Goal: Ask a question

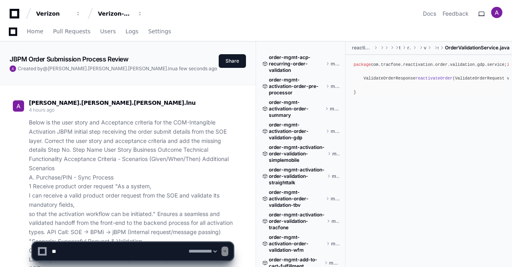
select select "*********"
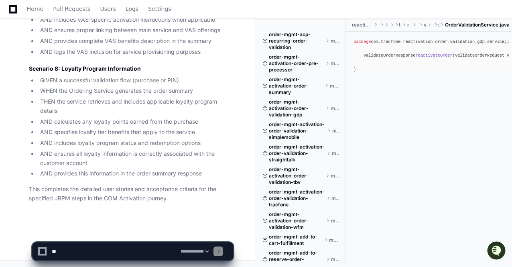
scroll to position [3552, 0]
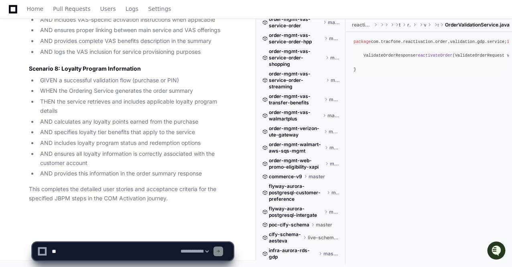
click at [73, 252] on textarea at bounding box center [114, 251] width 129 height 18
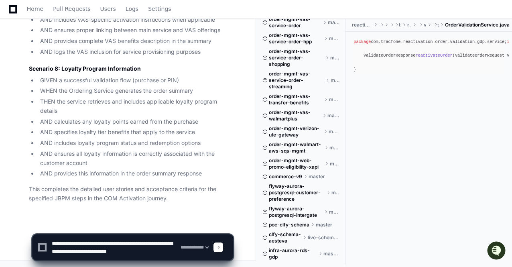
scroll to position [2, 0]
click at [63, 249] on textarea at bounding box center [114, 247] width 129 height 26
click at [61, 250] on textarea at bounding box center [114, 247] width 129 height 26
click at [61, 249] on textarea at bounding box center [114, 247] width 129 height 26
click at [63, 251] on textarea at bounding box center [114, 247] width 129 height 26
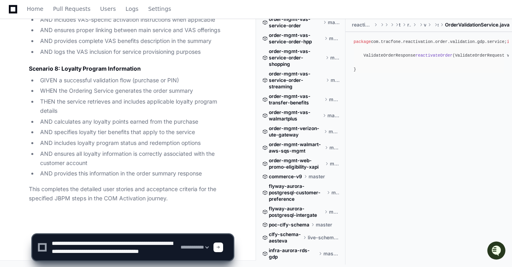
drag, startPoint x: 63, startPoint y: 251, endPoint x: 55, endPoint y: 249, distance: 8.6
click at [55, 249] on textarea at bounding box center [114, 247] width 129 height 26
click at [66, 250] on textarea at bounding box center [114, 247] width 129 height 26
click at [117, 250] on textarea at bounding box center [114, 247] width 129 height 26
drag, startPoint x: 84, startPoint y: 249, endPoint x: 53, endPoint y: 248, distance: 30.9
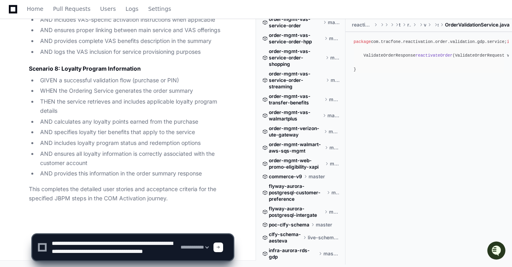
click at [53, 248] on textarea at bounding box center [114, 247] width 129 height 26
click at [108, 252] on textarea at bounding box center [114, 247] width 129 height 26
drag, startPoint x: 141, startPoint y: 250, endPoint x: 115, endPoint y: 251, distance: 25.7
click at [110, 250] on textarea at bounding box center [114, 247] width 129 height 26
paste textarea "*"
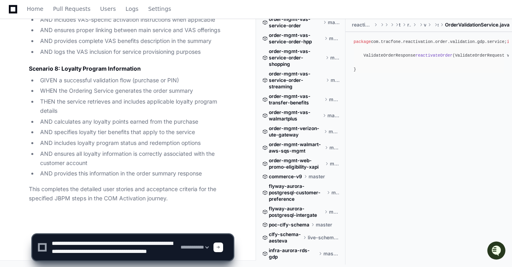
click at [106, 259] on textarea at bounding box center [114, 247] width 129 height 26
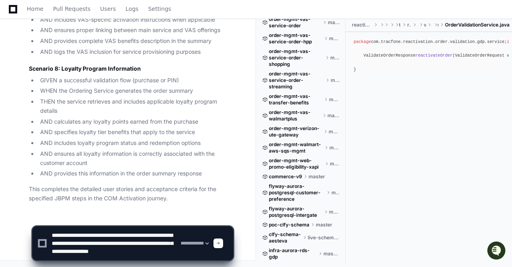
click at [83, 231] on textarea at bounding box center [114, 243] width 129 height 34
click at [143, 256] on textarea at bounding box center [114, 243] width 129 height 34
paste textarea "**********"
type textarea "**********"
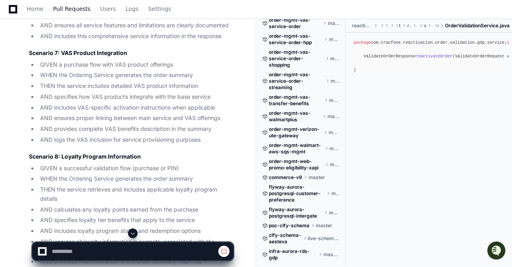
scroll to position [49594, 0]
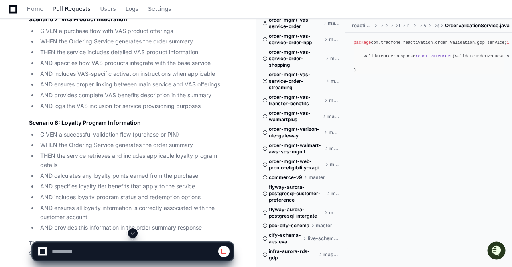
select select "*********"
click at [133, 234] on span at bounding box center [133, 233] width 6 height 6
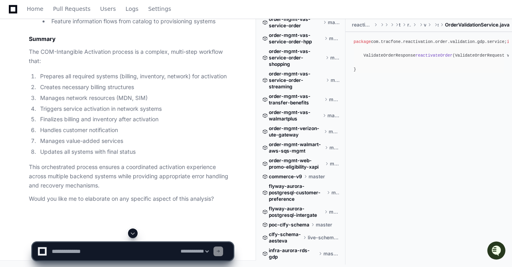
scroll to position [53993, 0]
click at [66, 254] on textarea at bounding box center [114, 251] width 129 height 18
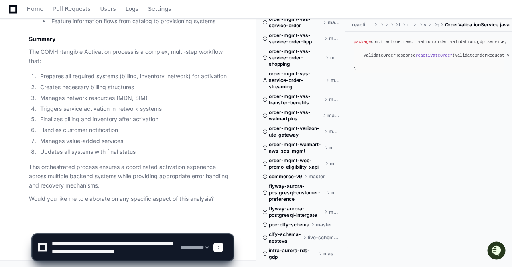
scroll to position [2, 0]
click at [61, 257] on textarea at bounding box center [114, 247] width 129 height 26
click at [148, 256] on textarea at bounding box center [114, 247] width 129 height 26
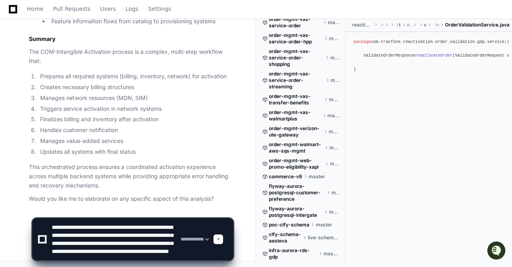
scroll to position [16, 0]
drag, startPoint x: 50, startPoint y: 250, endPoint x: 169, endPoint y: 261, distance: 119.3
click at [169, 261] on div "**********" at bounding box center [132, 235] width 201 height 63
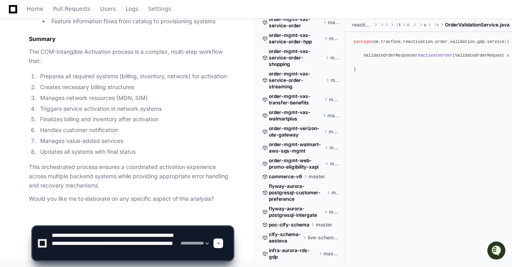
scroll to position [2, 0]
paste textarea "**********"
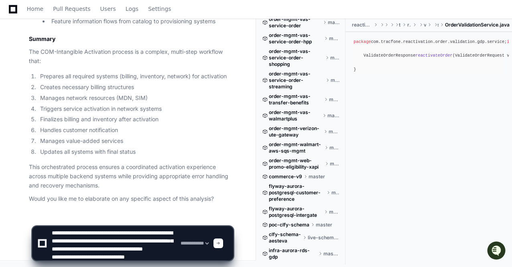
scroll to position [195, 0]
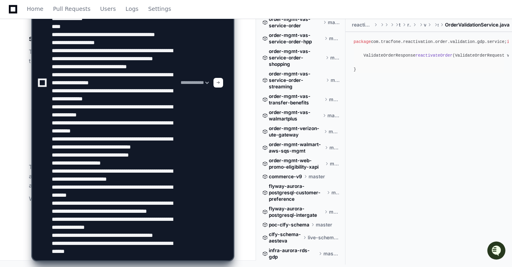
type textarea "**********"
click at [220, 82] on span at bounding box center [218, 83] width 4 height 4
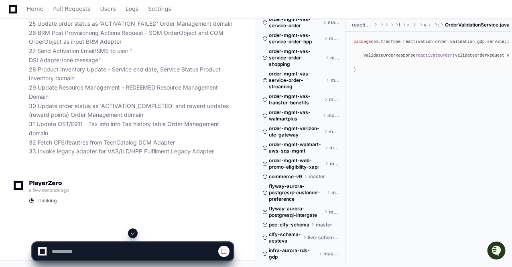
scroll to position [54489, 0]
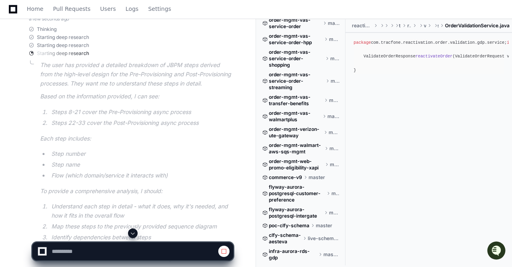
select select "*********"
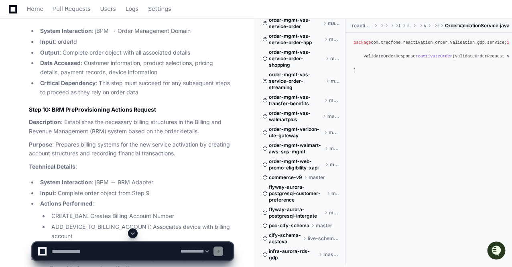
scroll to position [55131, 0]
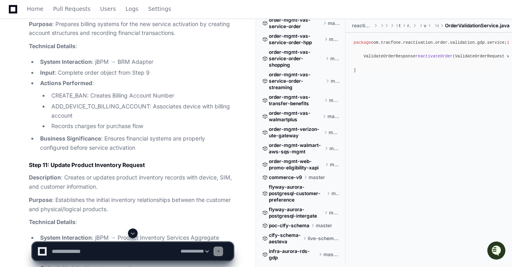
click at [101, 251] on textarea at bounding box center [114, 251] width 129 height 18
type textarea "**********"
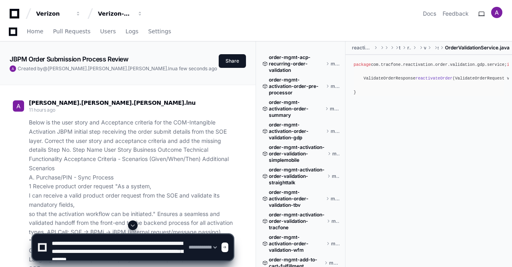
select select "*********"
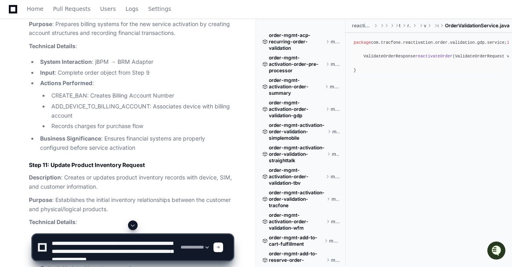
scroll to position [8, 0]
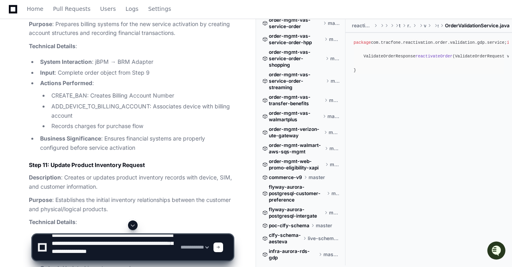
click at [163, 244] on textarea at bounding box center [114, 247] width 129 height 26
drag, startPoint x: 95, startPoint y: 252, endPoint x: 66, endPoint y: 251, distance: 28.5
click at [66, 251] on textarea at bounding box center [114, 247] width 129 height 26
drag, startPoint x: 112, startPoint y: 244, endPoint x: 97, endPoint y: 253, distance: 17.7
click at [97, 253] on textarea at bounding box center [114, 247] width 129 height 26
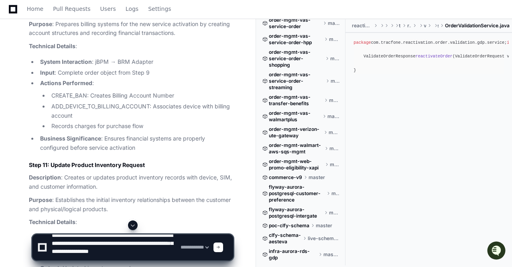
scroll to position [55171, 0]
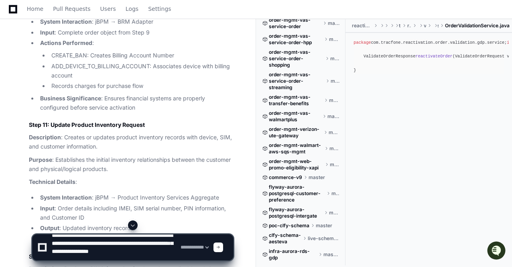
click at [172, 252] on textarea at bounding box center [114, 247] width 129 height 26
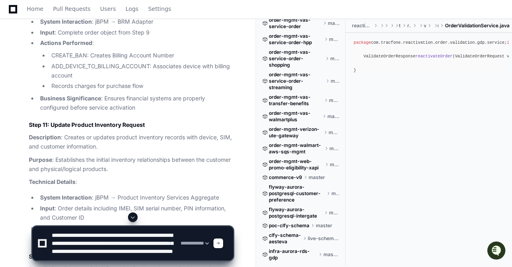
drag, startPoint x: 116, startPoint y: 244, endPoint x: 100, endPoint y: 244, distance: 16.9
click at [100, 244] on textarea at bounding box center [114, 243] width 129 height 34
click at [112, 236] on textarea at bounding box center [114, 243] width 129 height 34
click at [93, 252] on textarea at bounding box center [114, 243] width 129 height 34
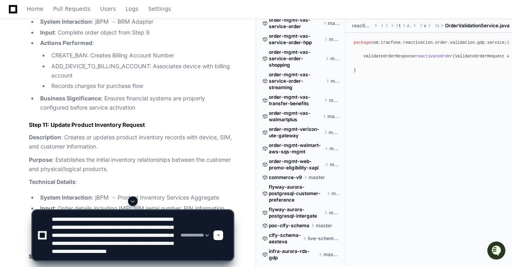
type textarea "**********"
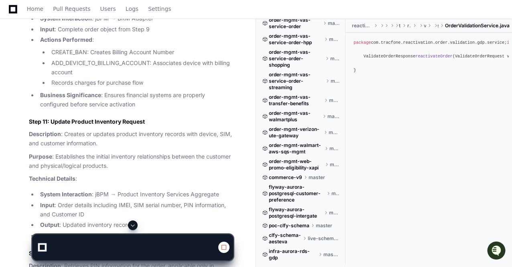
scroll to position [55172, 0]
click at [132, 223] on span at bounding box center [133, 225] width 6 height 6
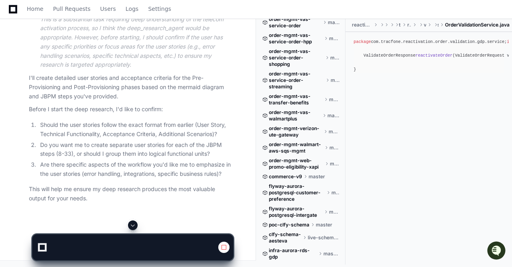
scroll to position [59487, 0]
click at [133, 227] on span at bounding box center [133, 225] width 6 height 6
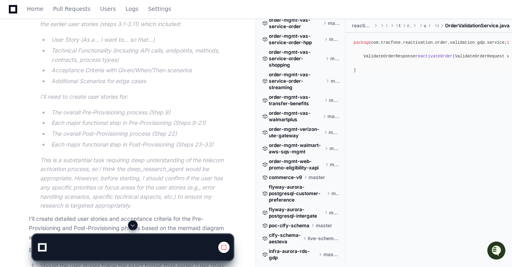
scroll to position [59094, 0]
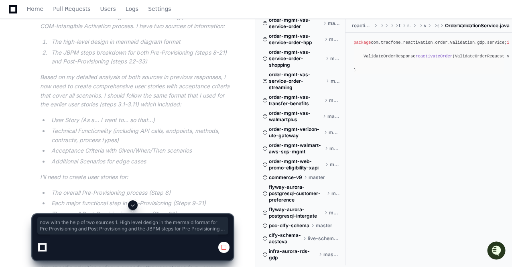
drag, startPoint x: 30, startPoint y: 77, endPoint x: 150, endPoint y: 103, distance: 123.2
copy p "now with the help of two sources 1. High level design in the mermaid format for…"
click at [132, 205] on span at bounding box center [133, 205] width 6 height 6
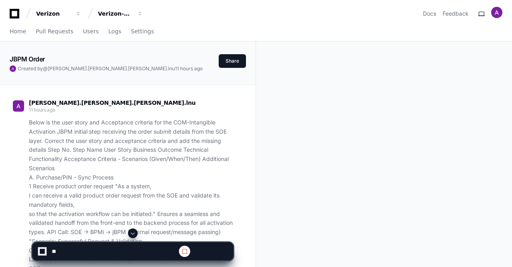
click at [133, 232] on span at bounding box center [133, 233] width 6 height 6
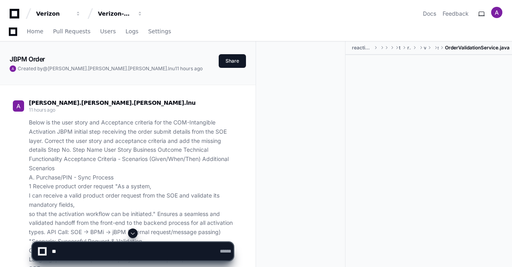
scroll to position [18363, 0]
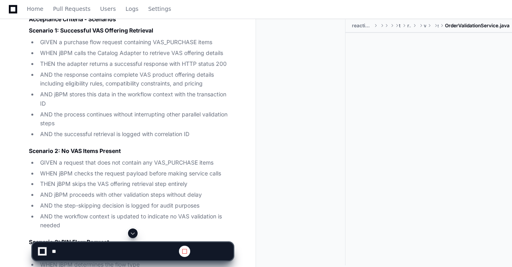
click at [132, 234] on span at bounding box center [133, 233] width 6 height 6
click at [133, 233] on span at bounding box center [133, 233] width 6 height 6
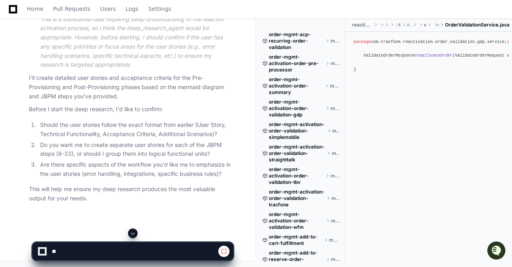
scroll to position [59335, 0]
click at [134, 233] on span at bounding box center [133, 233] width 6 height 6
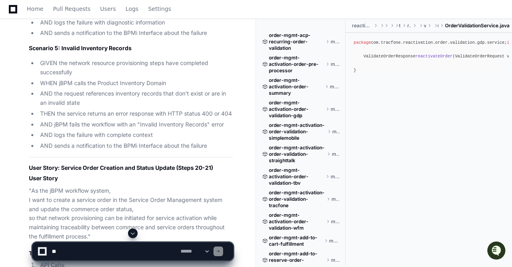
scroll to position [66196, 0]
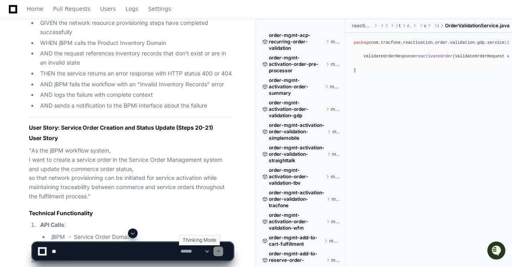
click at [210, 250] on select "**********" at bounding box center [194, 251] width 31 height 6
select select "*********"
click at [179, 248] on select "**********" at bounding box center [194, 251] width 31 height 6
click at [63, 252] on textarea at bounding box center [114, 251] width 129 height 18
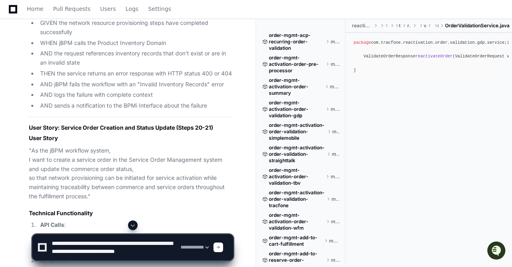
scroll to position [2, 0]
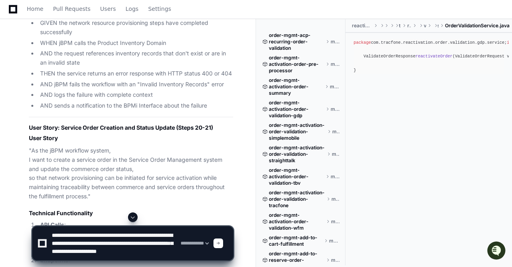
type textarea "**********"
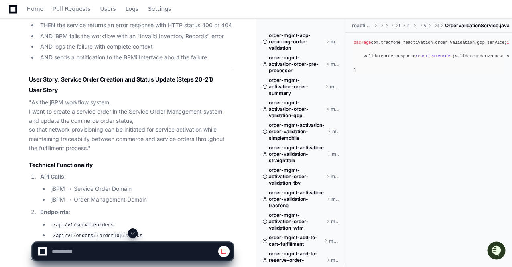
scroll to position [66197, 0]
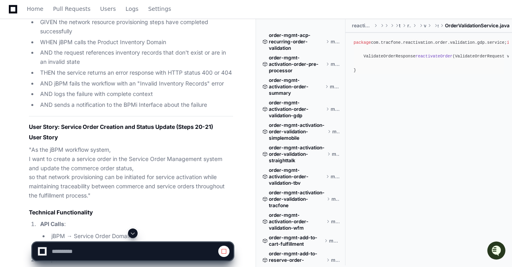
click at [133, 232] on span at bounding box center [133, 233] width 6 height 6
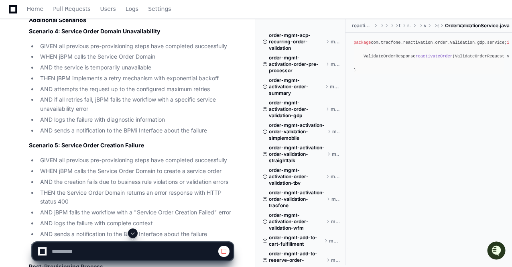
scroll to position [66715, 0]
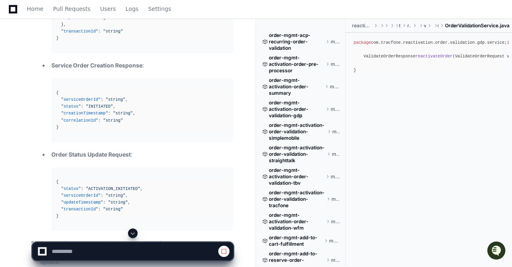
click at [133, 234] on span at bounding box center [133, 233] width 6 height 6
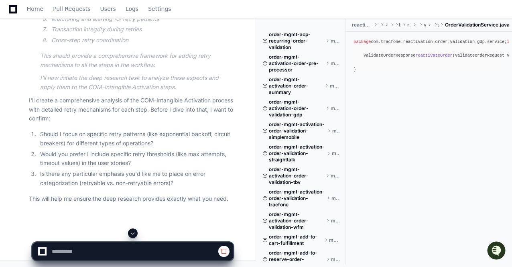
scroll to position [75700, 0]
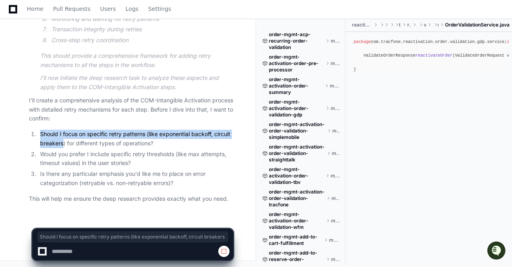
drag, startPoint x: 40, startPoint y: 135, endPoint x: 64, endPoint y: 148, distance: 27.5
click at [64, 148] on li "Should I focus on specific retry patterns (like exponential backoff, circuit br…" at bounding box center [135, 139] width 195 height 18
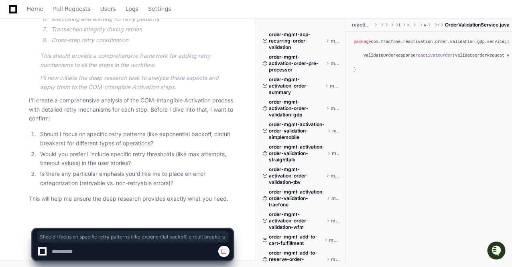
click at [104, 143] on li "Should I focus on specific retry patterns (like exponential backoff, circuit br…" at bounding box center [135, 139] width 195 height 18
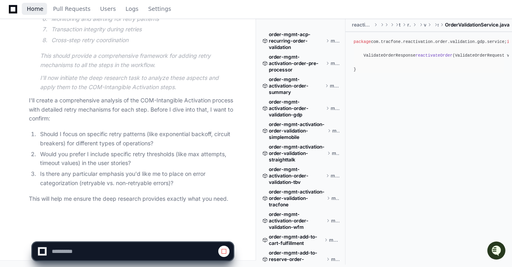
click at [35, 10] on span "Home" at bounding box center [35, 8] width 16 height 5
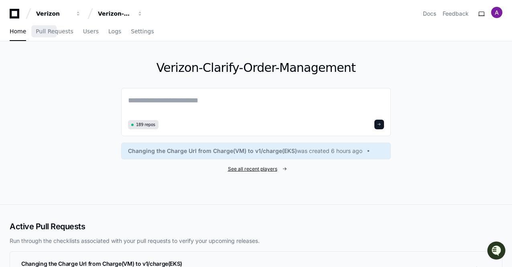
click at [248, 169] on span "See all recent players" at bounding box center [252, 169] width 49 height 6
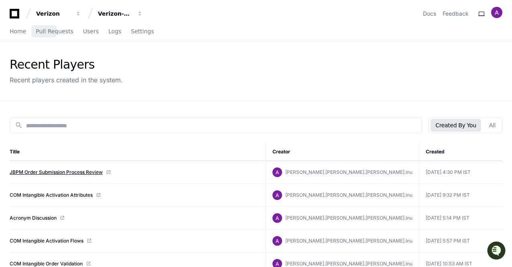
click at [51, 171] on link "JBPM Order Submission Process Review" at bounding box center [56, 172] width 93 height 6
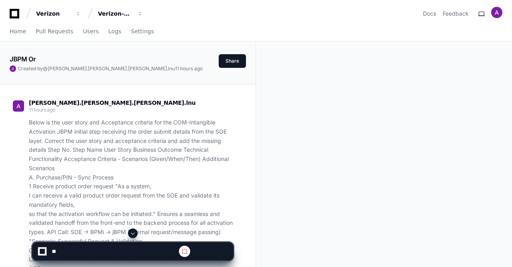
click at [132, 232] on span at bounding box center [133, 233] width 6 height 6
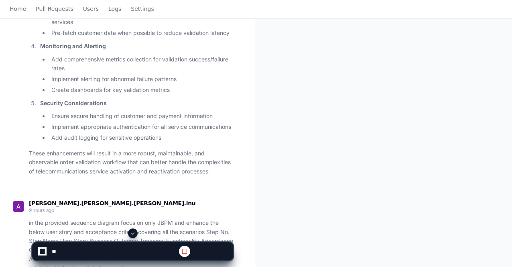
click at [132, 234] on span at bounding box center [133, 233] width 6 height 6
click at [134, 233] on span at bounding box center [133, 233] width 6 height 6
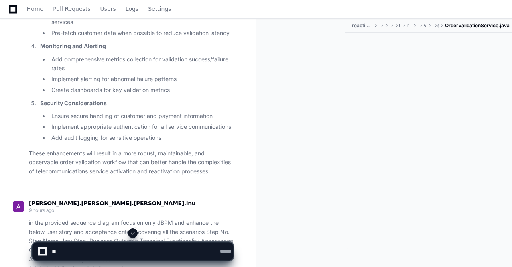
click at [131, 232] on span at bounding box center [133, 233] width 6 height 6
click at [132, 234] on span at bounding box center [133, 233] width 6 height 6
click at [132, 232] on span at bounding box center [133, 233] width 6 height 6
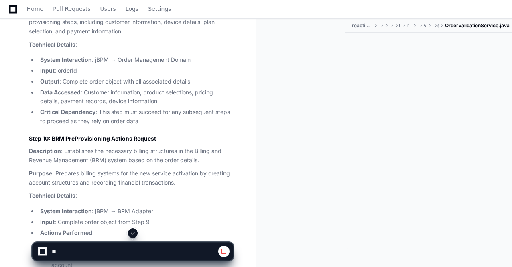
click at [132, 232] on span at bounding box center [133, 233] width 6 height 6
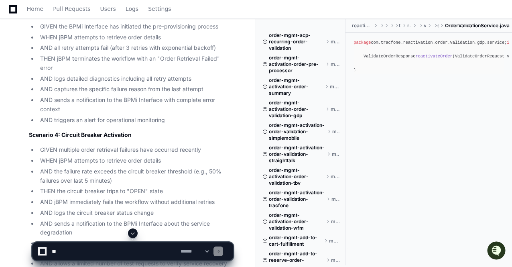
scroll to position [75731, 0]
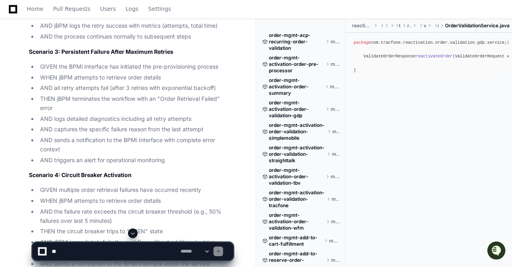
click at [70, 250] on textarea at bounding box center [114, 251] width 129 height 18
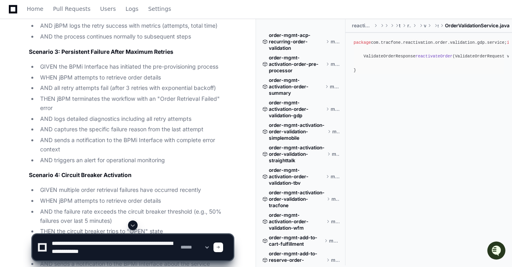
paste textarea "**********"
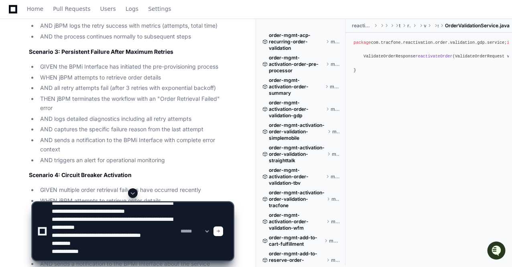
scroll to position [0, 0]
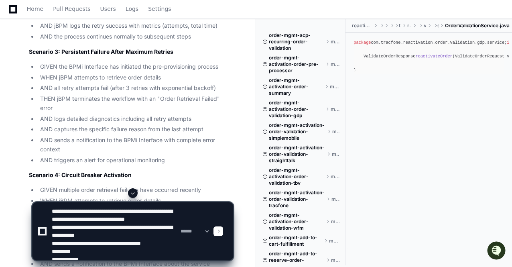
drag, startPoint x: 128, startPoint y: 221, endPoint x: 106, endPoint y: 230, distance: 23.8
click at [106, 230] on textarea at bounding box center [114, 231] width 129 height 58
drag, startPoint x: 92, startPoint y: 228, endPoint x: 150, endPoint y: 233, distance: 58.5
click at [150, 233] on textarea at bounding box center [114, 231] width 129 height 58
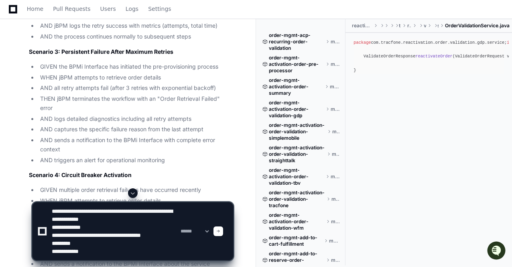
drag, startPoint x: 75, startPoint y: 236, endPoint x: 174, endPoint y: 235, distance: 98.3
click at [174, 235] on textarea at bounding box center [114, 231] width 129 height 58
drag, startPoint x: 94, startPoint y: 251, endPoint x: 76, endPoint y: 251, distance: 17.7
click at [76, 251] on textarea at bounding box center [114, 231] width 129 height 58
drag, startPoint x: 82, startPoint y: 244, endPoint x: 47, endPoint y: 244, distance: 34.9
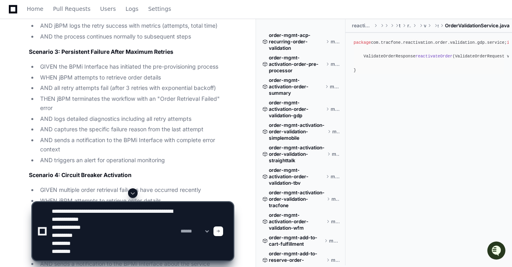
click at [47, 244] on div "**********" at bounding box center [132, 231] width 191 height 58
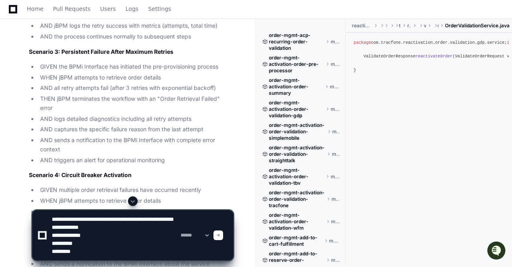
type textarea "**********"
click at [220, 236] on span at bounding box center [218, 235] width 4 height 4
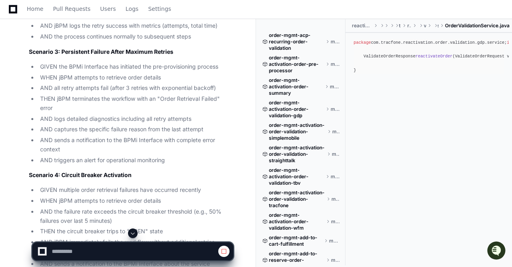
click at [132, 232] on span at bounding box center [133, 233] width 6 height 6
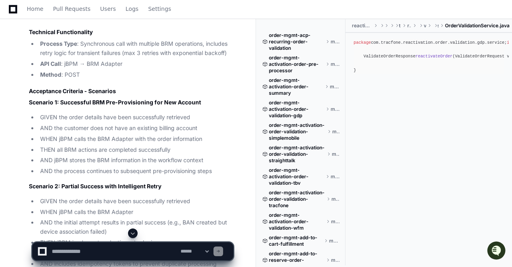
scroll to position [84957, 0]
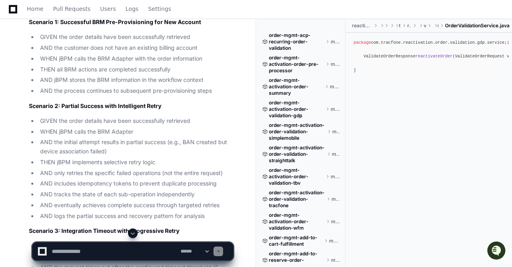
click at [79, 252] on textarea at bounding box center [114, 251] width 129 height 18
type textarea "**********"
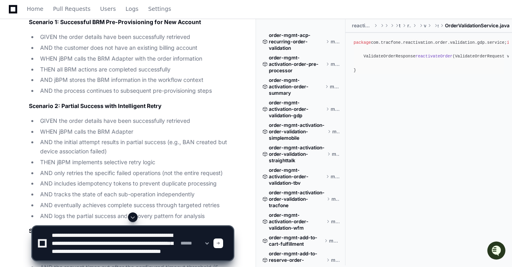
type textarea "**********"
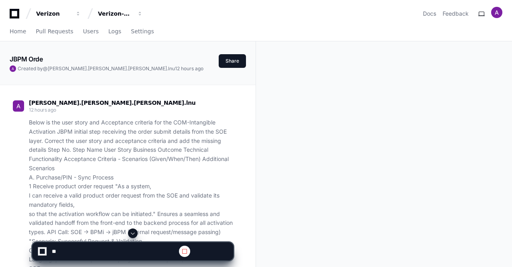
click at [133, 234] on span at bounding box center [133, 233] width 6 height 6
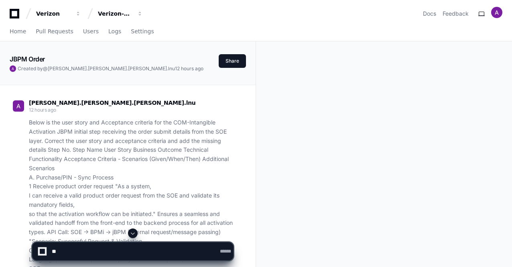
click at [133, 234] on span at bounding box center [133, 233] width 6 height 6
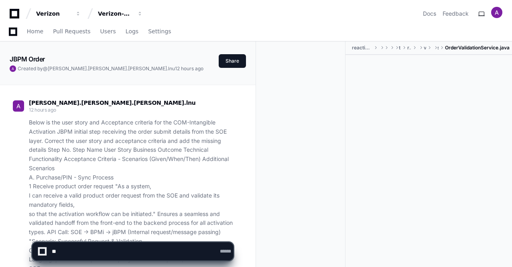
scroll to position [27491, 0]
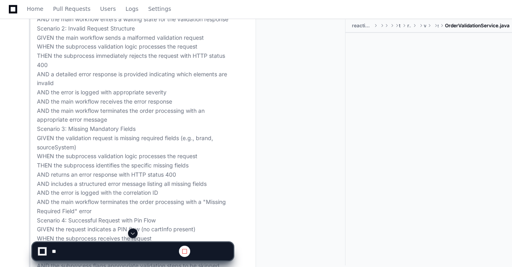
click at [132, 234] on span at bounding box center [133, 233] width 6 height 6
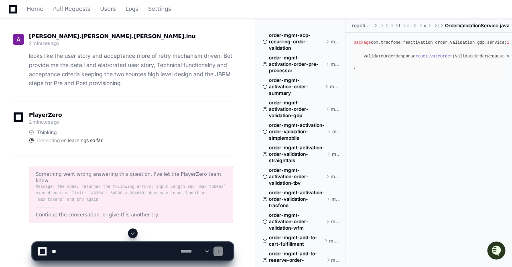
scroll to position [0, 0]
click at [132, 234] on span at bounding box center [133, 233] width 6 height 6
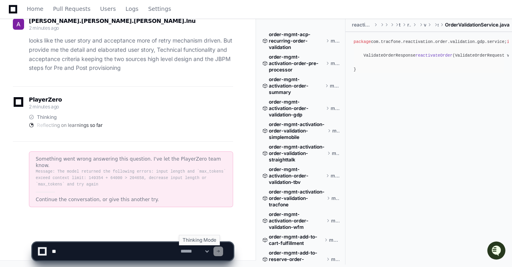
click at [210, 251] on select "**********" at bounding box center [194, 251] width 31 height 6
select select "*********"
click at [179, 248] on select "**********" at bounding box center [194, 251] width 31 height 6
click at [210, 249] on select "**********" at bounding box center [194, 251] width 31 height 6
click at [179, 248] on select "**********" at bounding box center [194, 251] width 31 height 6
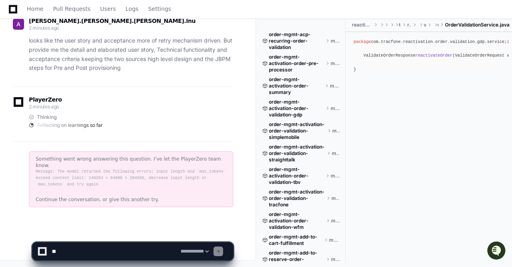
click at [84, 252] on textarea at bounding box center [114, 251] width 129 height 18
paste textarea "**********"
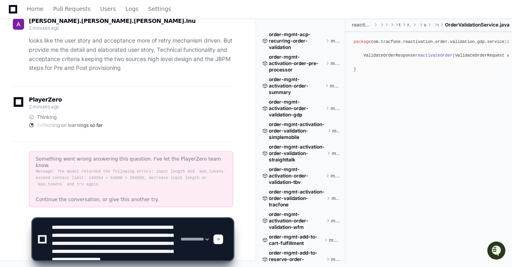
scroll to position [10, 0]
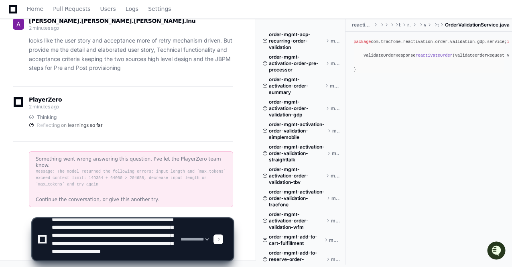
type textarea "**********"
click at [220, 240] on span at bounding box center [218, 239] width 4 height 4
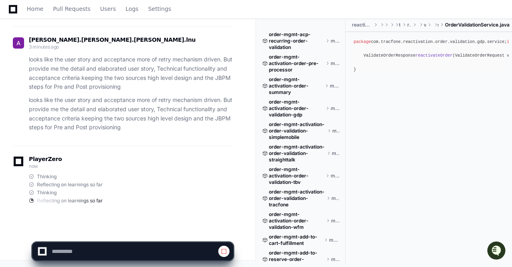
scroll to position [93573, 0]
select select "*********"
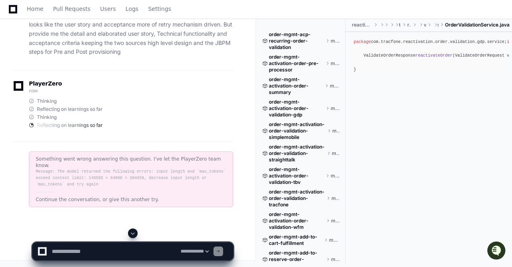
scroll to position [93469, 0]
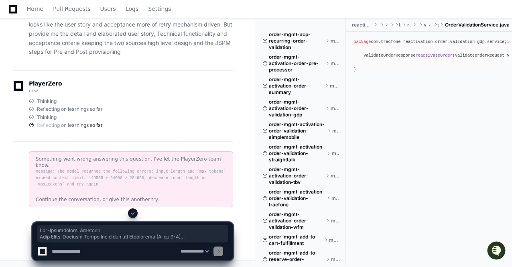
scroll to position [93429, 0]
drag, startPoint x: 30, startPoint y: 82, endPoint x: 79, endPoint y: 143, distance: 78.1
copy article "Pre-Provisioning Process User Story: Initial Order Retrieval and Processing (St…"
click at [131, 211] on span at bounding box center [133, 213] width 6 height 6
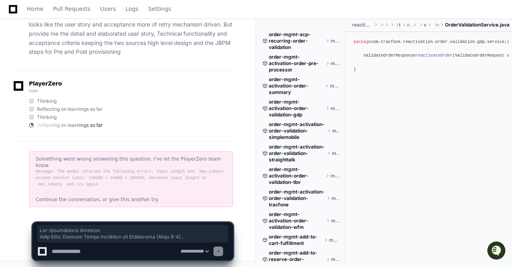
scroll to position [93630, 0]
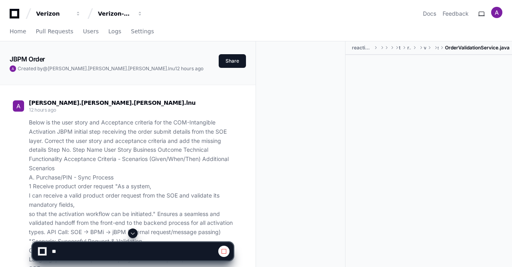
click at [132, 234] on span at bounding box center [133, 233] width 6 height 6
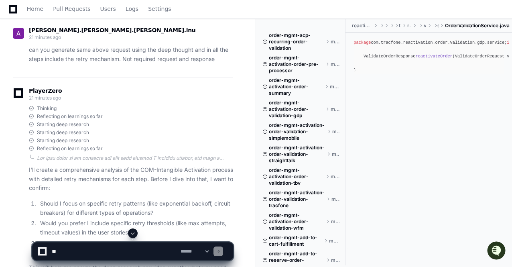
click at [132, 234] on span at bounding box center [133, 233] width 6 height 6
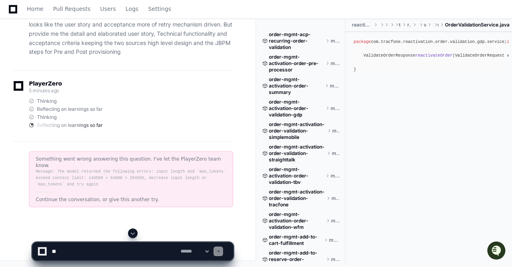
scroll to position [93509, 0]
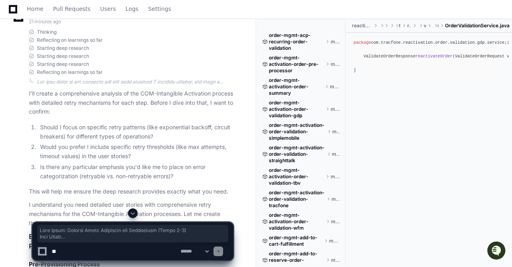
scroll to position [75292, 0]
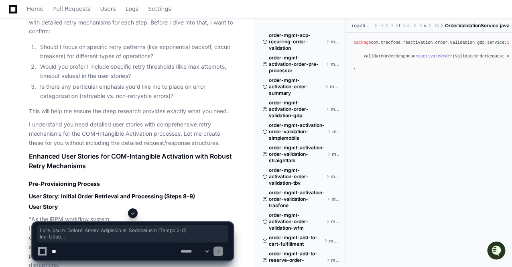
drag, startPoint x: 28, startPoint y: 55, endPoint x: 212, endPoint y: 49, distance: 183.9
copy article "User Story: Initial Order Retrieval and Processing (Steps 8-9) User Story "As t…"
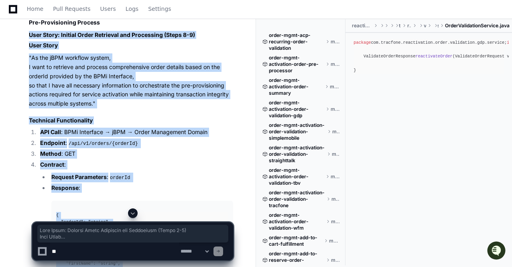
scroll to position [59402, 0]
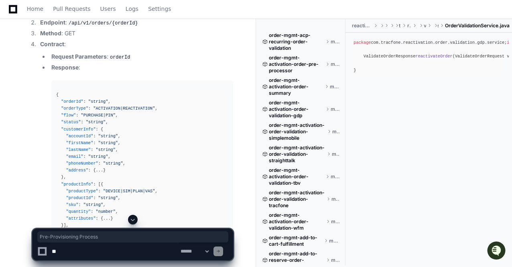
drag, startPoint x: 100, startPoint y: 81, endPoint x: 27, endPoint y: 81, distance: 72.2
copy h2 "Pre-Provisioning Process"
